Goal: Transaction & Acquisition: Obtain resource

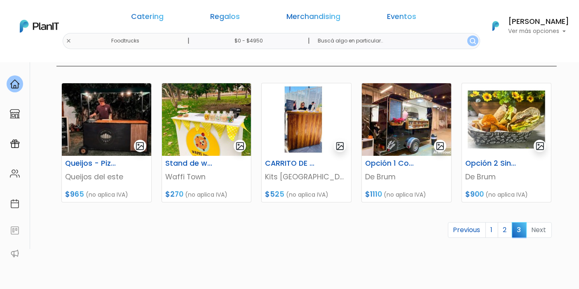
scroll to position [91, 0]
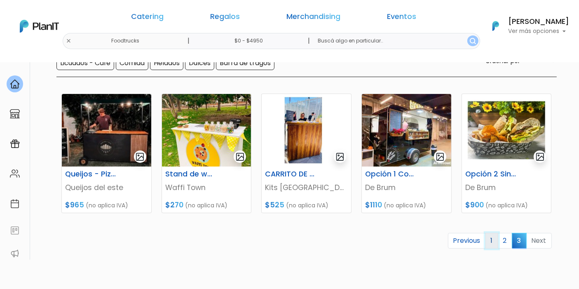
click at [494, 239] on link "1" at bounding box center [491, 241] width 13 height 16
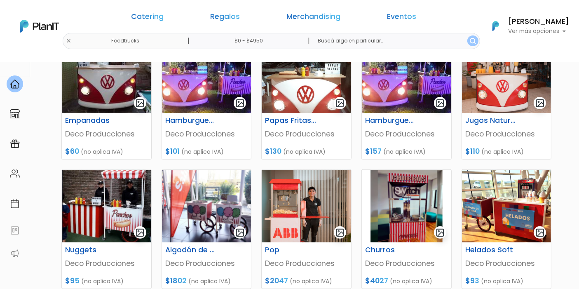
scroll to position [320, 0]
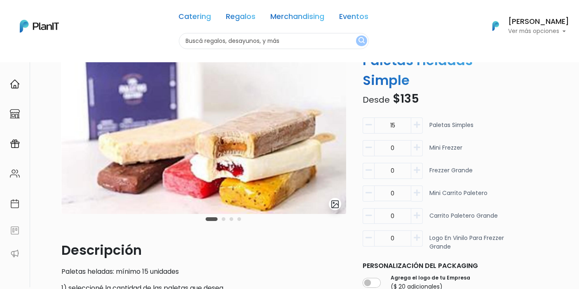
scroll to position [46, 0]
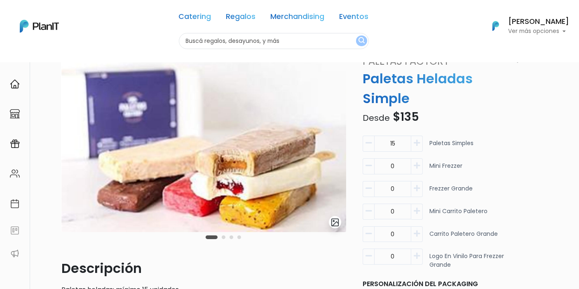
click at [248, 170] on img at bounding box center [203, 143] width 285 height 178
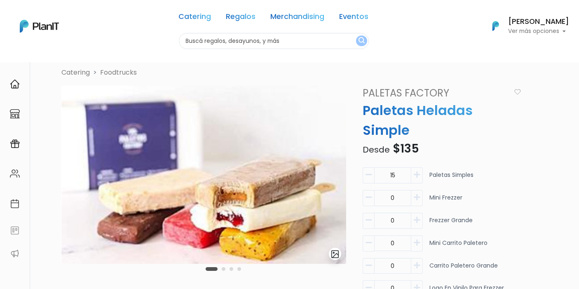
scroll to position [0, 0]
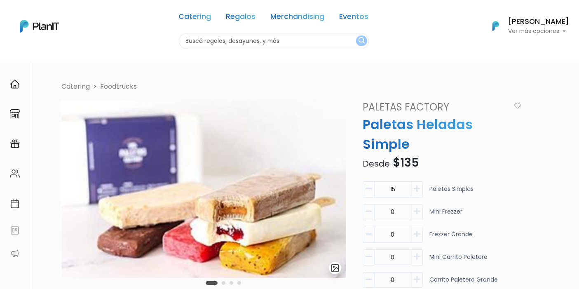
click at [282, 170] on img at bounding box center [203, 189] width 285 height 178
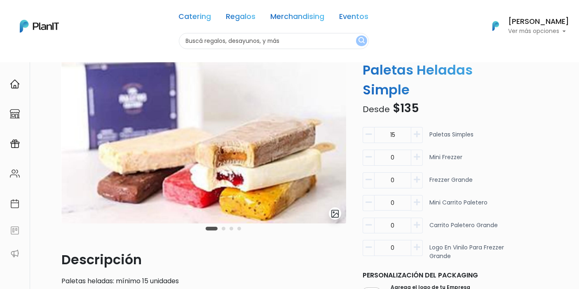
scroll to position [137, 0]
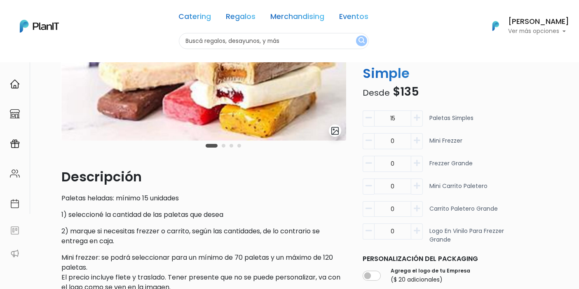
click at [338, 128] on img "submit" at bounding box center [334, 130] width 9 height 9
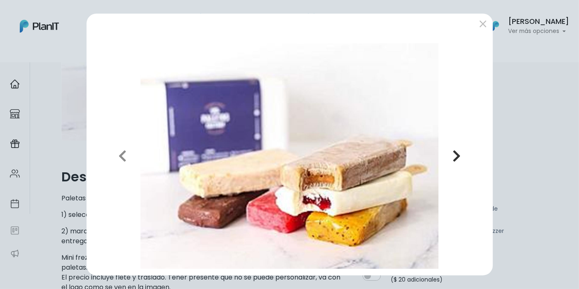
click at [455, 157] on icon "button" at bounding box center [456, 155] width 8 height 13
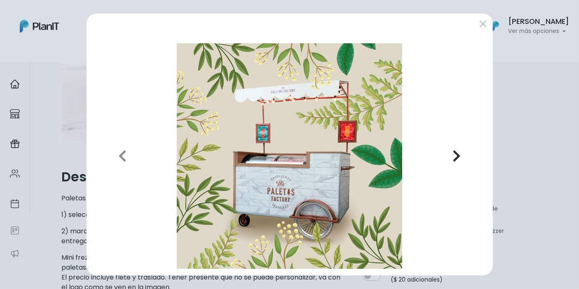
click at [455, 157] on icon "button" at bounding box center [456, 155] width 8 height 13
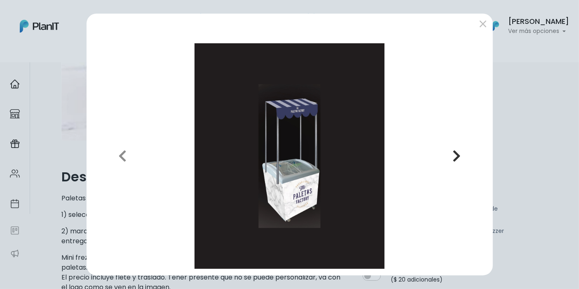
click at [455, 157] on icon "button" at bounding box center [456, 155] width 8 height 13
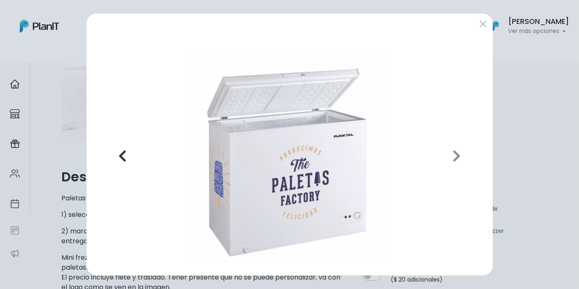
click at [124, 159] on icon "button" at bounding box center [122, 155] width 8 height 13
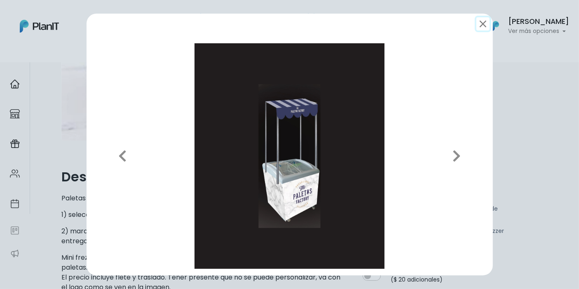
click at [479, 26] on button "submit" at bounding box center [482, 23] width 13 height 13
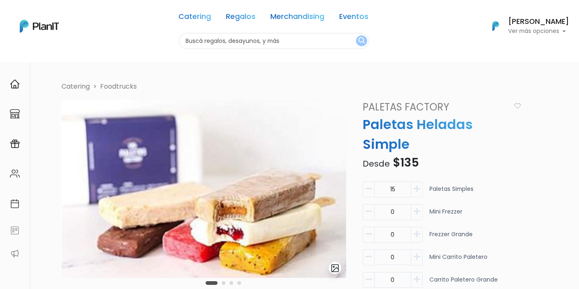
scroll to position [46, 0]
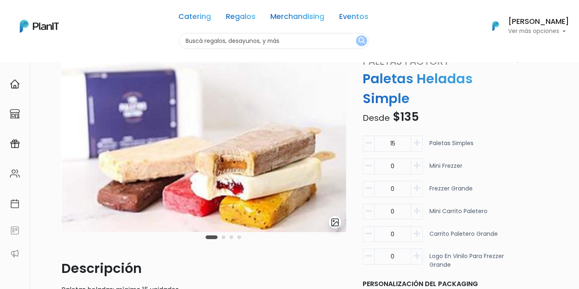
click at [336, 220] on img "submit" at bounding box center [334, 222] width 9 height 9
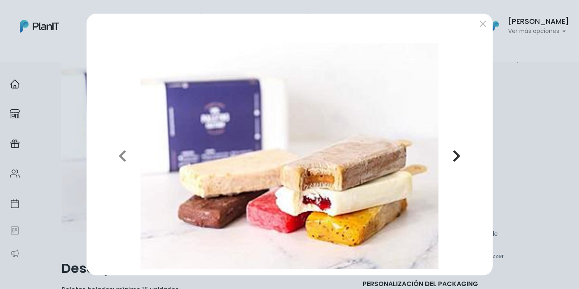
click at [455, 152] on icon "button" at bounding box center [456, 155] width 8 height 13
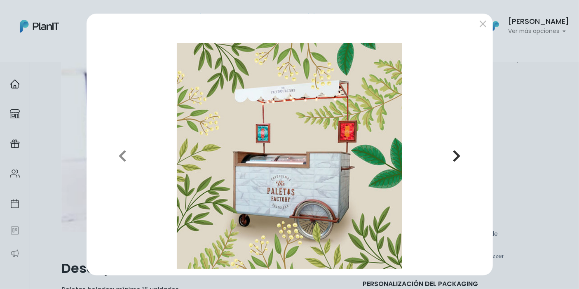
click at [452, 154] on icon "button" at bounding box center [456, 155] width 8 height 13
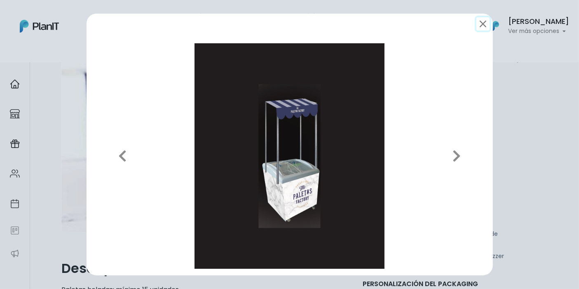
click at [481, 20] on button "submit" at bounding box center [482, 23] width 13 height 13
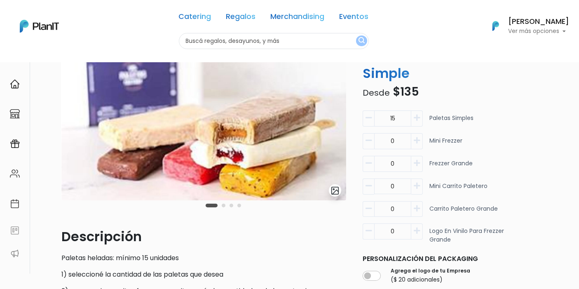
scroll to position [91, 0]
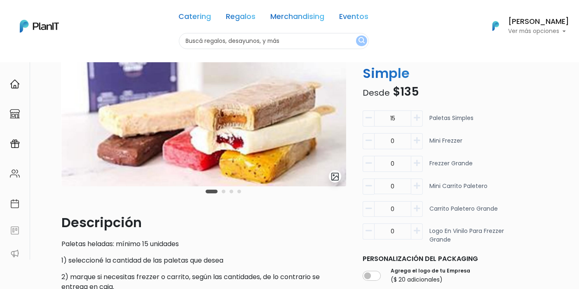
click at [400, 126] on input "0" at bounding box center [392, 118] width 37 height 16
click at [405, 110] on input "15" at bounding box center [392, 118] width 37 height 16
type input "1"
type input "200"
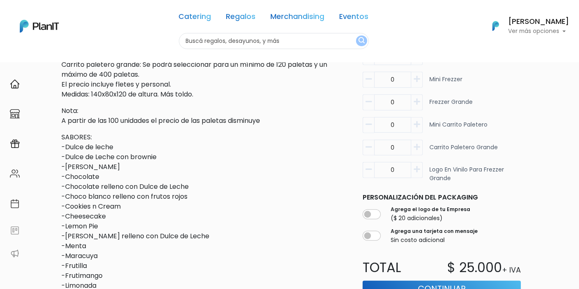
scroll to position [412, 0]
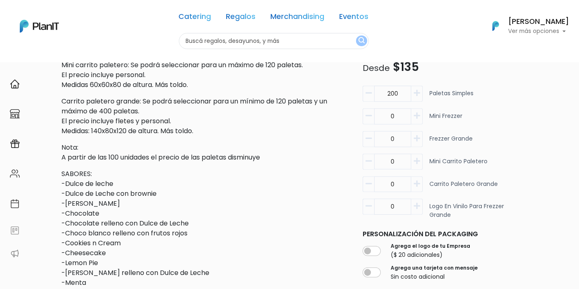
click at [417, 159] on icon "button" at bounding box center [417, 160] width 6 height 7
type input "1"
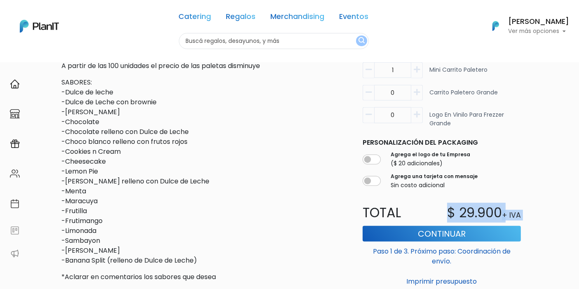
drag, startPoint x: 444, startPoint y: 213, endPoint x: 539, endPoint y: 204, distance: 95.6
click at [525, 159] on div "Personalización del packaging Agrega el logo de tu Empresa ($ 20 adicionales) A…" at bounding box center [442, 163] width 169 height 59
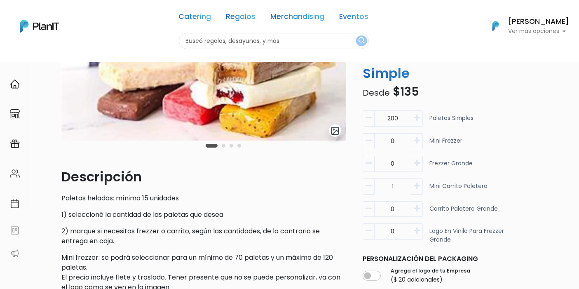
scroll to position [0, 0]
